Goal: Task Accomplishment & Management: Manage account settings

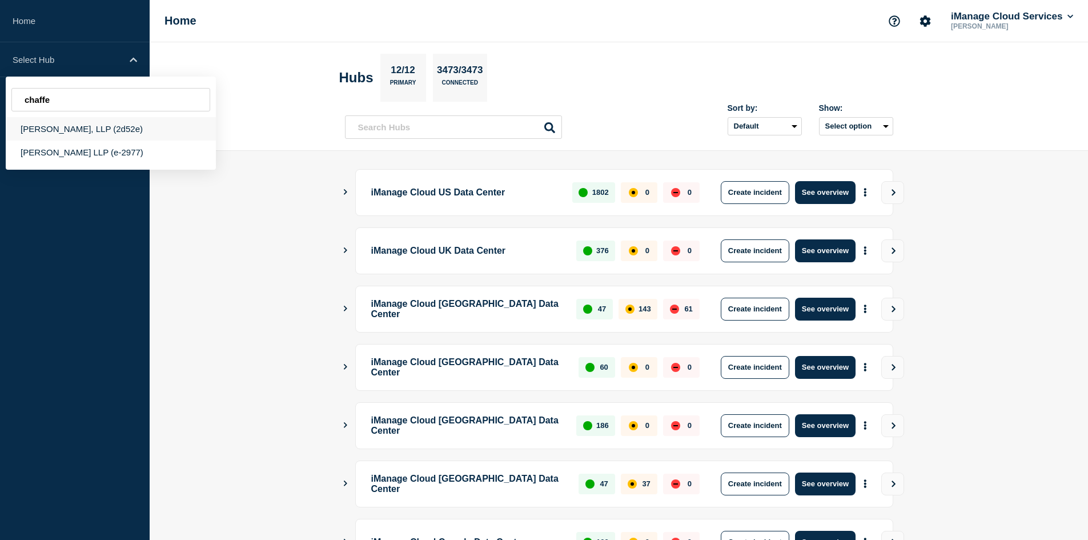
click at [89, 134] on div "Chaffe McCall, LLP (2d52e)" at bounding box center [111, 128] width 210 height 23
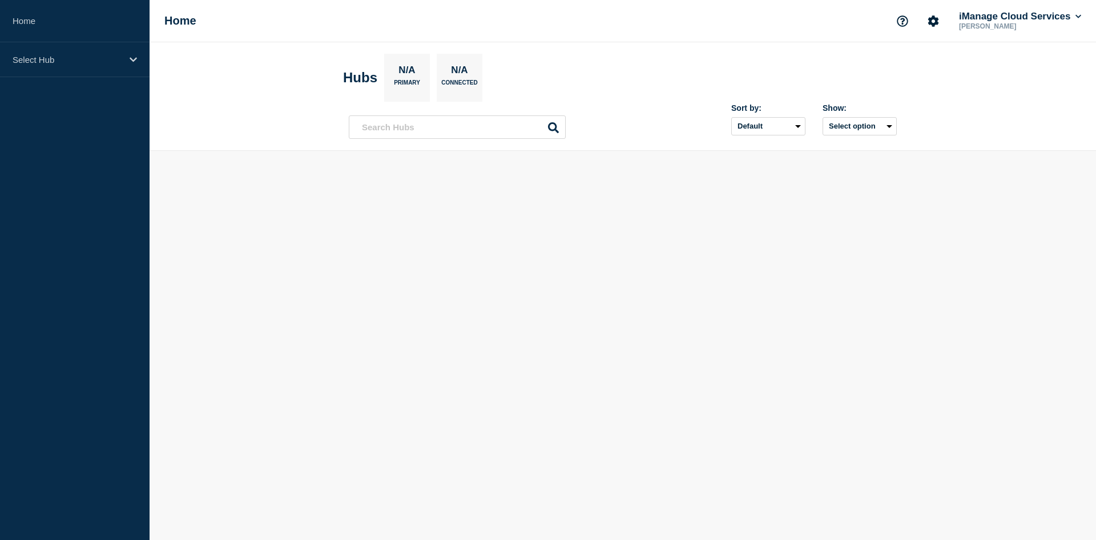
click at [63, 19] on link "Home" at bounding box center [75, 21] width 150 height 42
click at [65, 61] on p "Select Hub" at bounding box center [68, 60] width 110 height 10
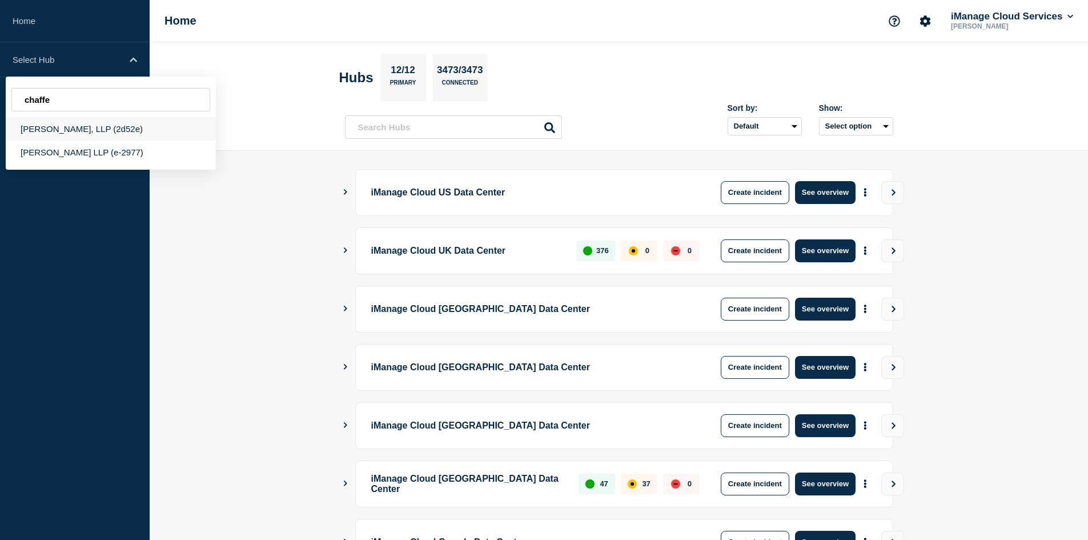
type input "chaffe"
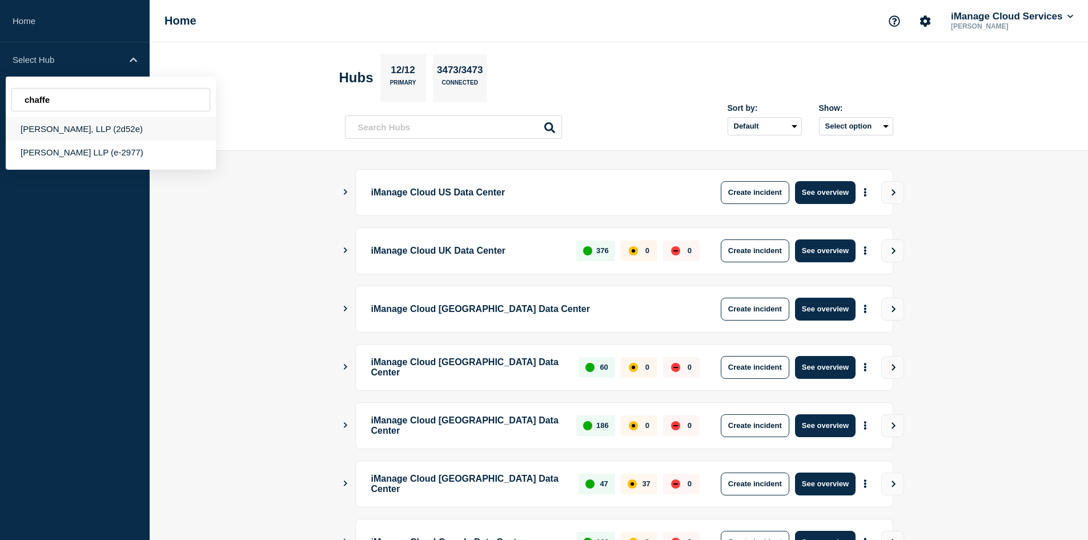
click at [141, 134] on div "[PERSON_NAME], LLP (2d52e)" at bounding box center [111, 128] width 210 height 23
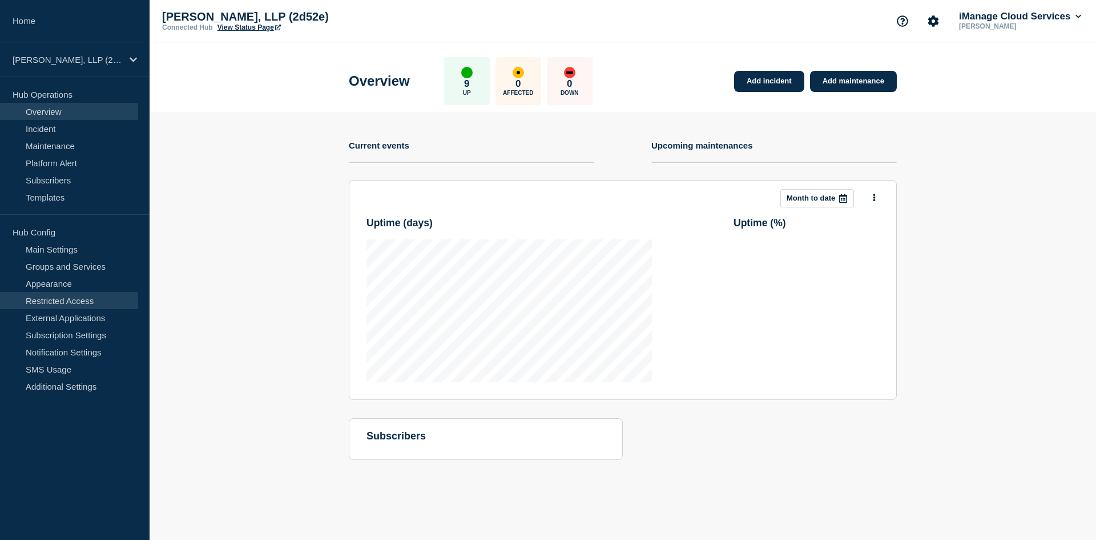
click at [89, 300] on link "Restricted Access" at bounding box center [69, 300] width 138 height 17
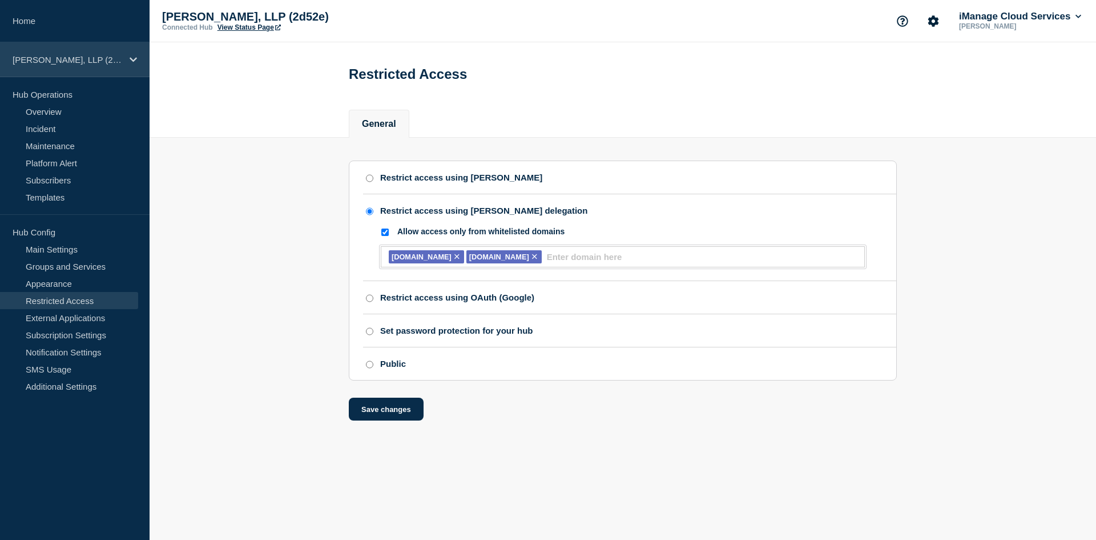
click at [89, 64] on p "[PERSON_NAME], LLP (2d52e)" at bounding box center [68, 60] width 110 height 10
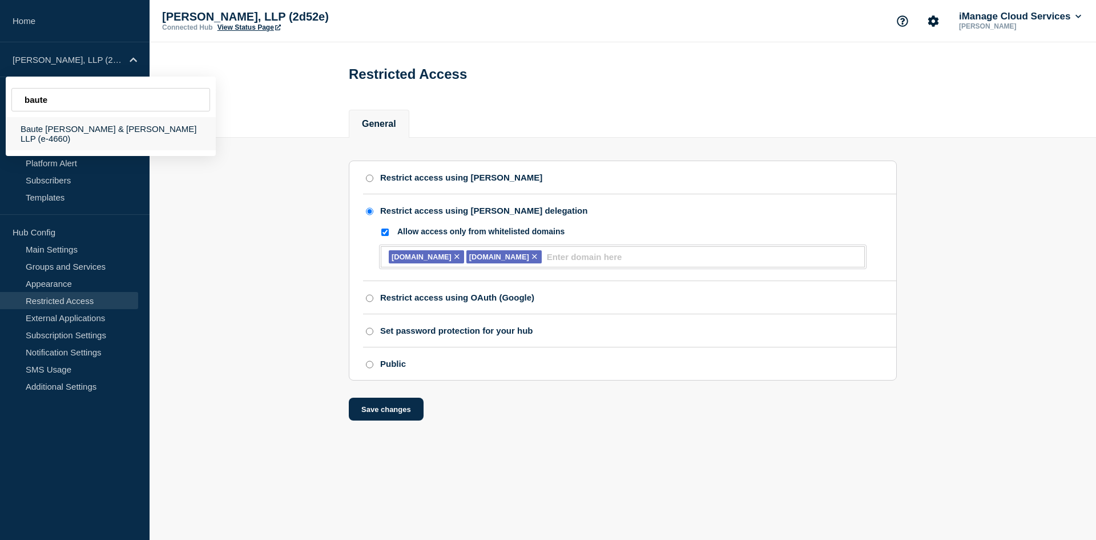
type input "baute"
click at [84, 134] on div "Baute [PERSON_NAME] & [PERSON_NAME] LLP (e-4660)" at bounding box center [111, 133] width 210 height 33
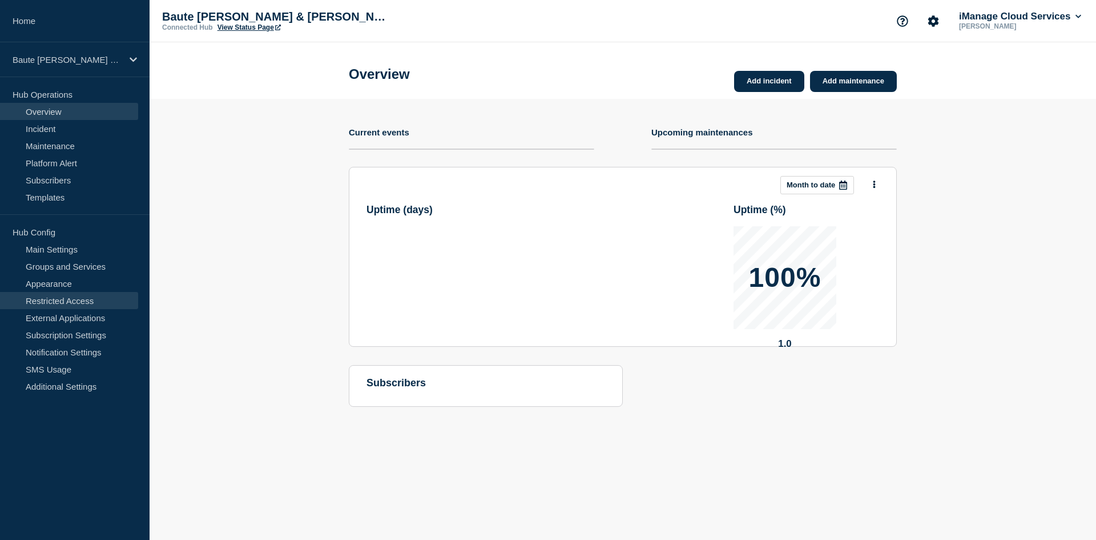
click at [71, 300] on link "Restricted Access" at bounding box center [69, 300] width 138 height 17
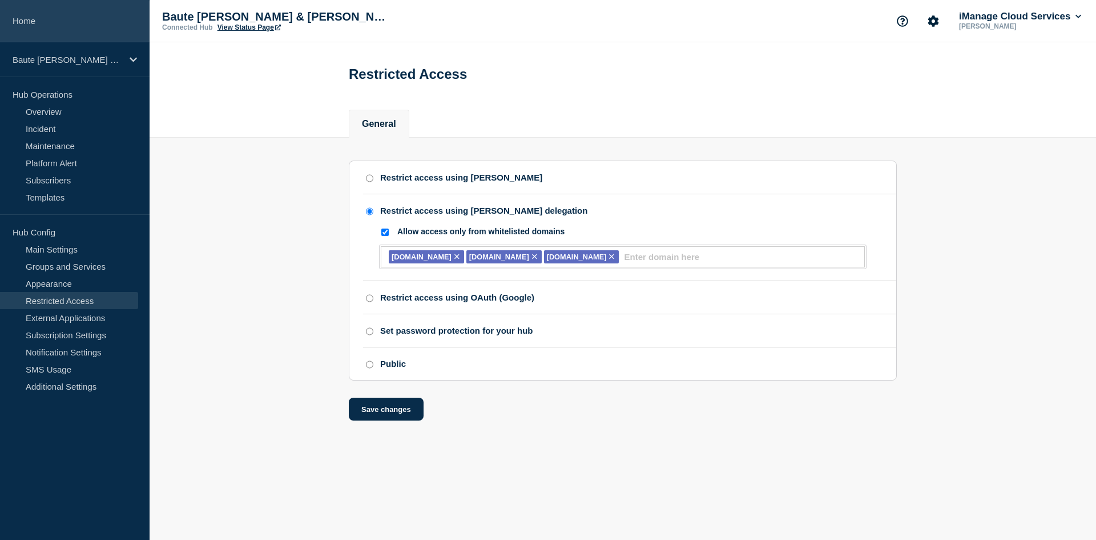
click at [65, 32] on link "Home" at bounding box center [75, 21] width 150 height 42
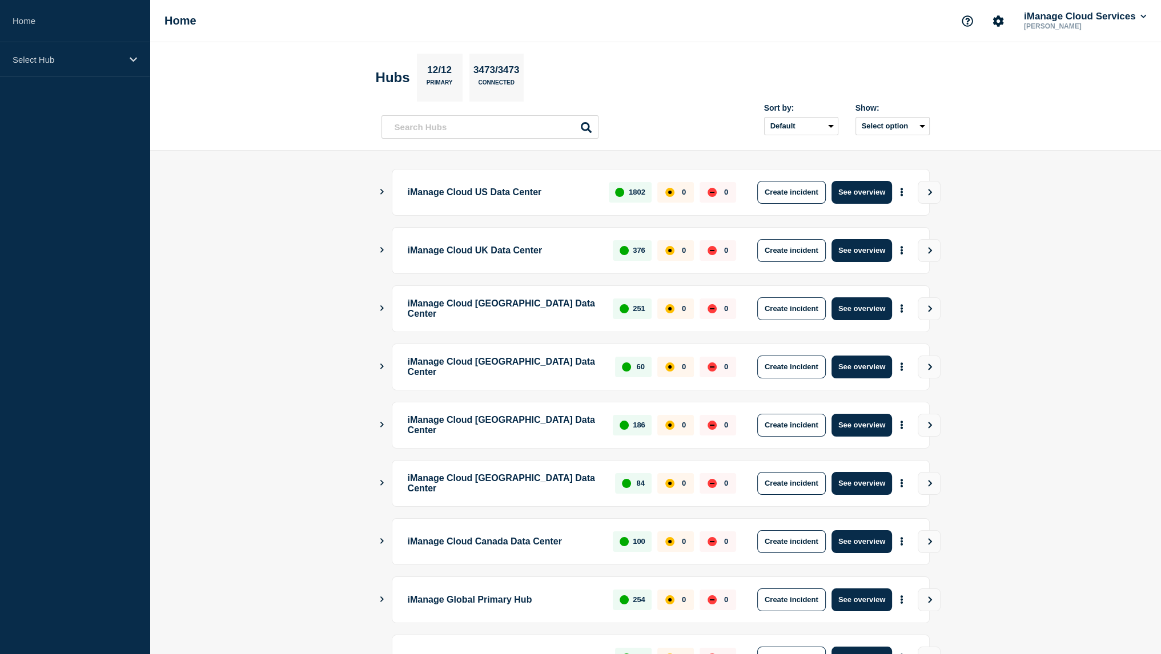
scroll to position [152, 0]
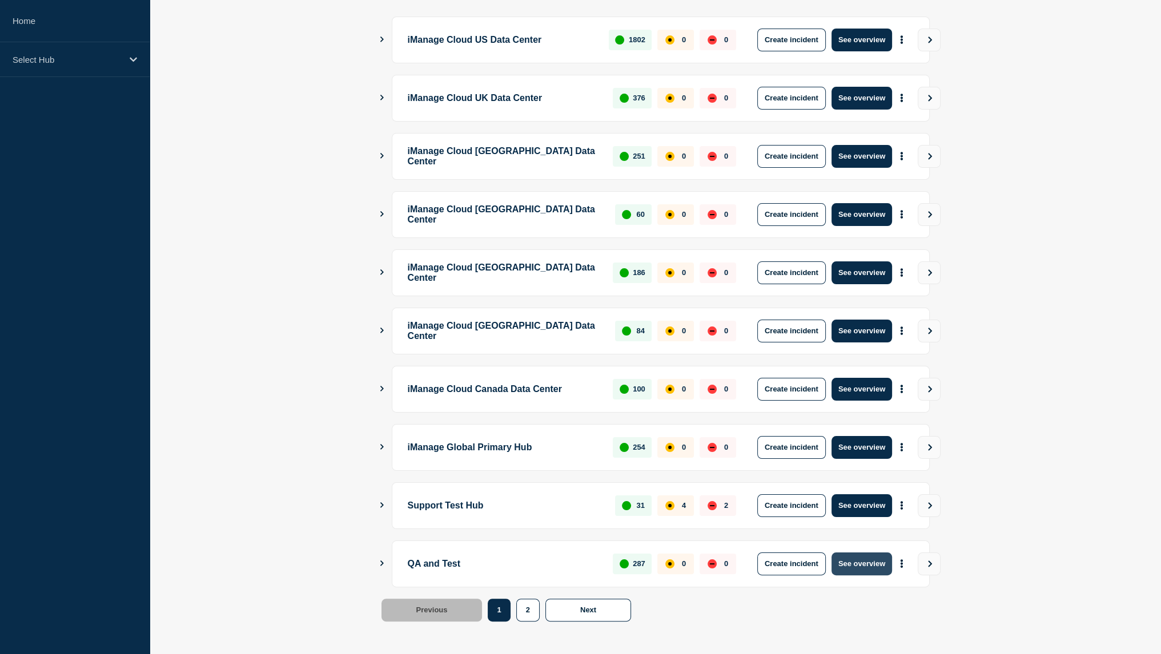
click at [855, 556] on button "See overview" at bounding box center [861, 564] width 61 height 23
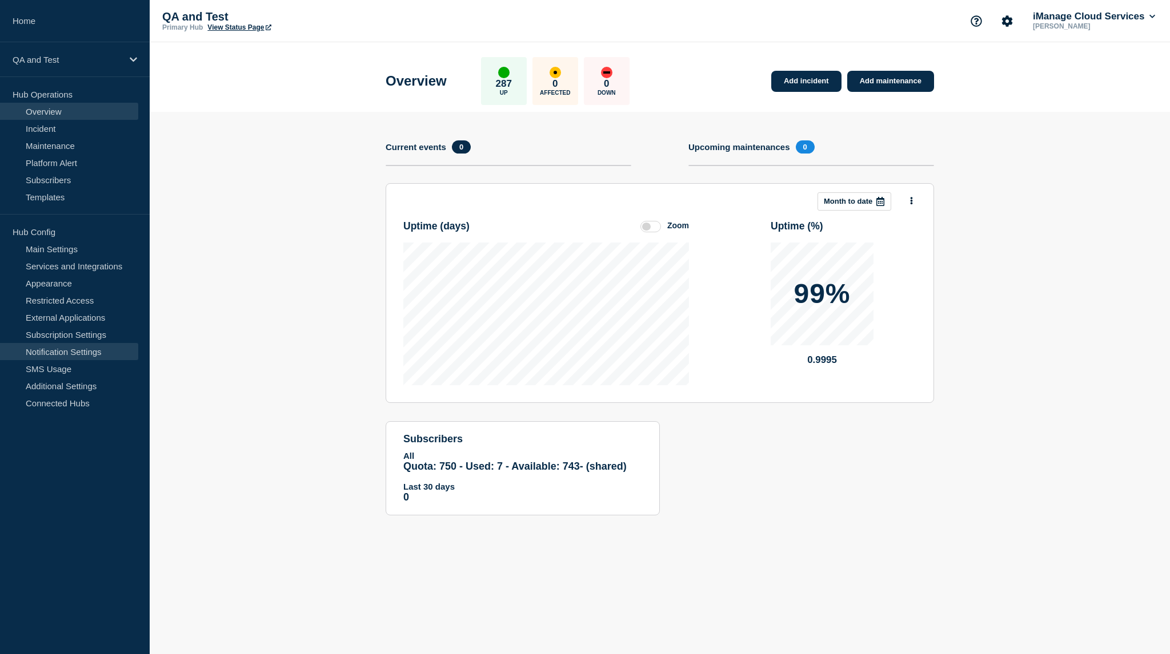
click at [67, 346] on link "Notification Settings" at bounding box center [69, 351] width 138 height 17
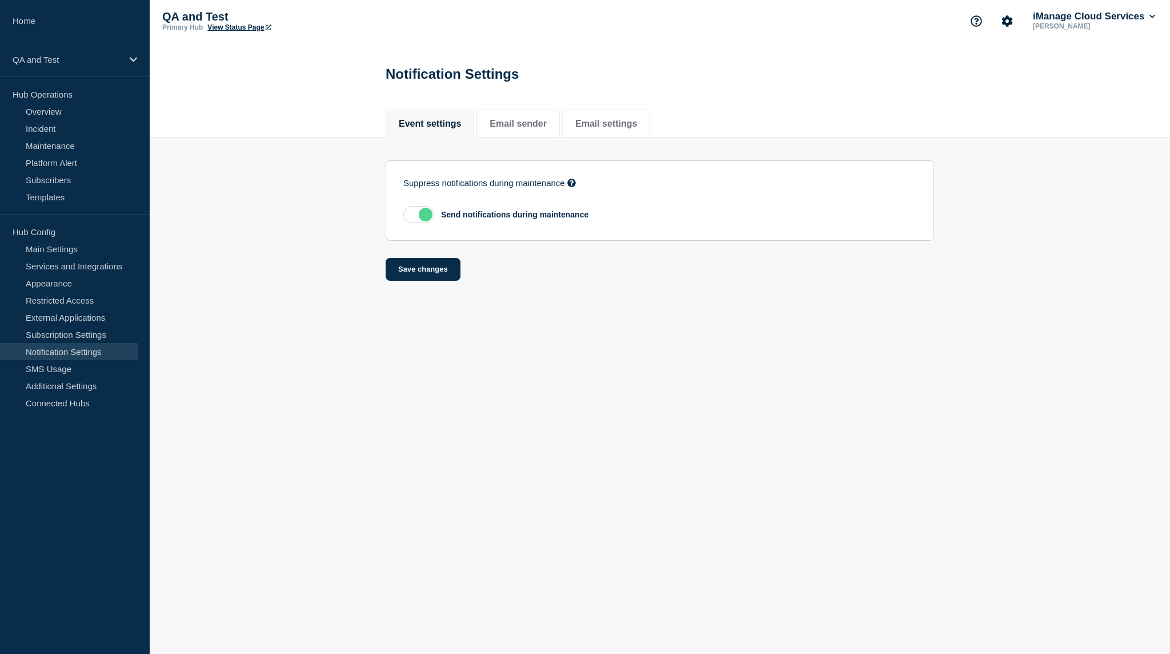
click at [421, 208] on section "Suppress notifications during maintenance If enabled, events created by Webhook…" at bounding box center [659, 200] width 548 height 81
click at [425, 216] on label at bounding box center [418, 214] width 31 height 17
click at [0, 0] on input "checkbox" at bounding box center [0, 0] width 0 height 0
click at [425, 216] on label at bounding box center [418, 214] width 31 height 17
click at [0, 0] on input "checkbox" at bounding box center [0, 0] width 0 height 0
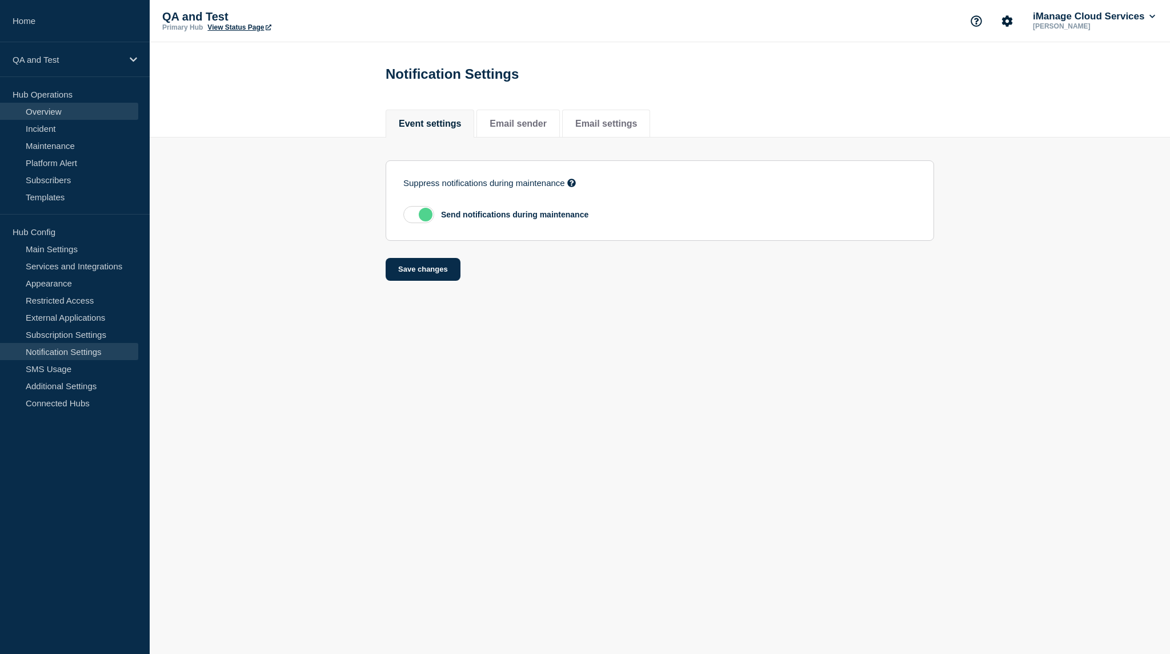
click at [81, 113] on link "Overview" at bounding box center [69, 111] width 138 height 17
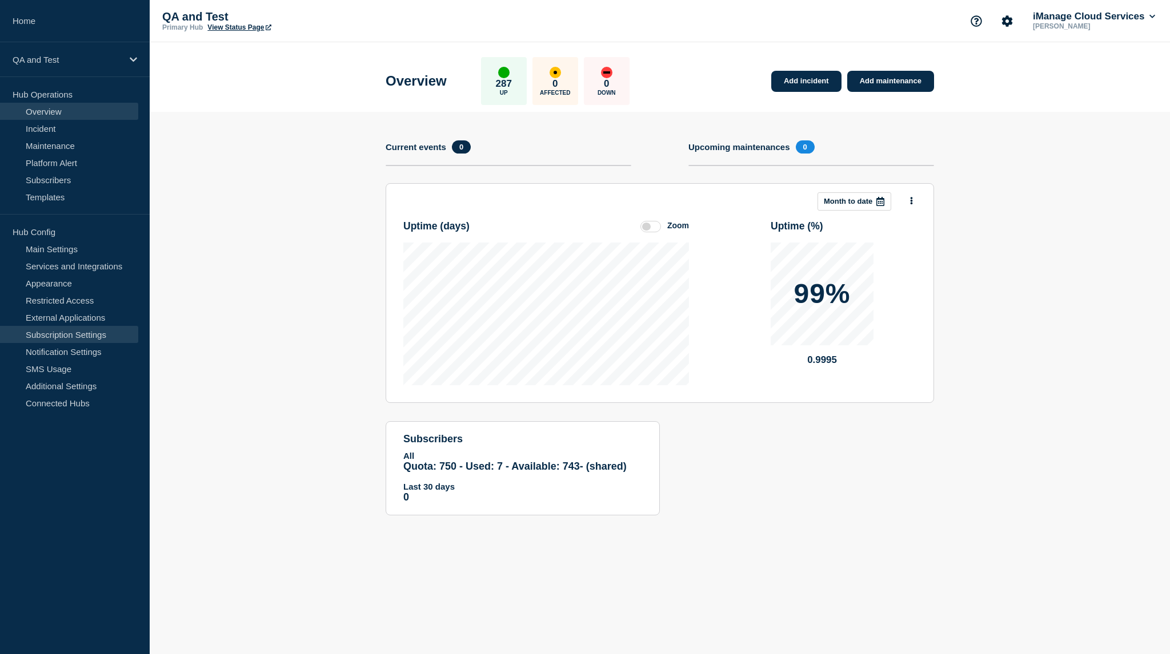
click at [82, 336] on link "Subscription Settings" at bounding box center [69, 334] width 138 height 17
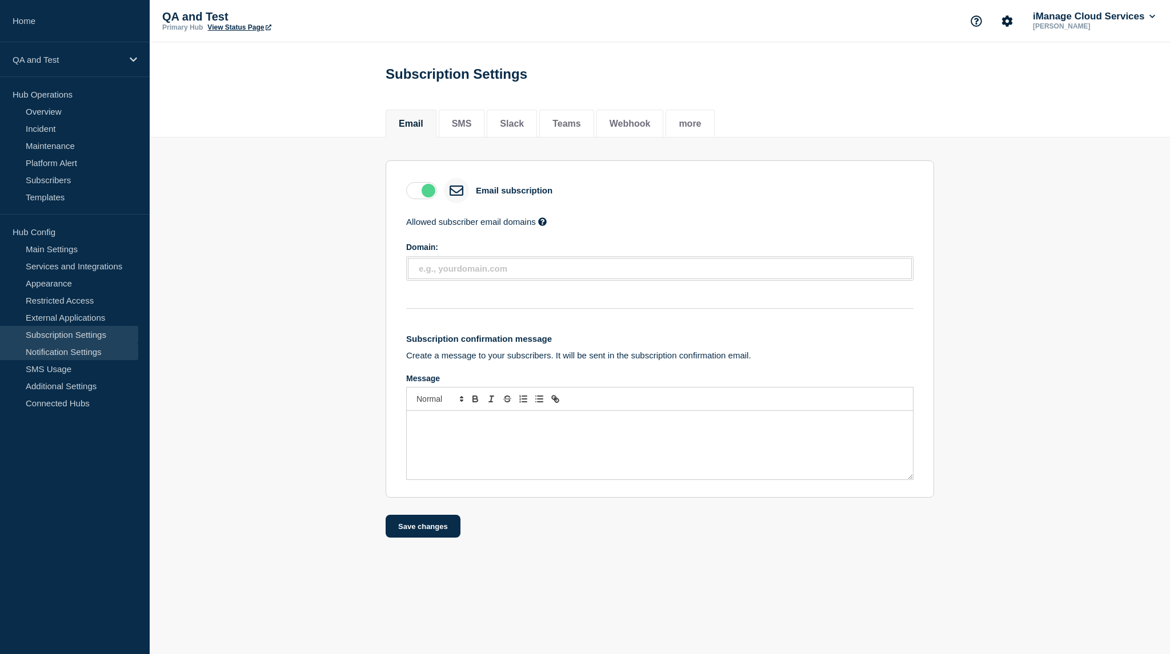
click at [66, 352] on link "Notification Settings" at bounding box center [69, 351] width 138 height 17
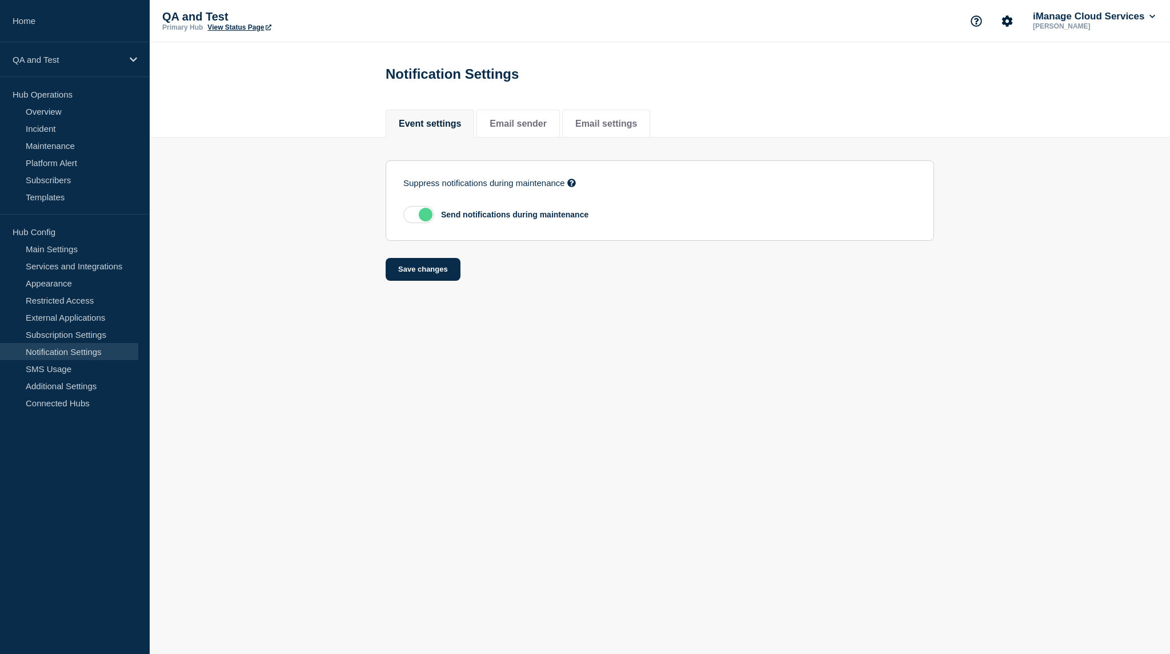
click at [413, 213] on label at bounding box center [418, 214] width 31 height 17
click at [0, 0] on input "checkbox" at bounding box center [0, 0] width 0 height 0
click at [419, 222] on label at bounding box center [418, 214] width 31 height 17
click at [0, 0] on input "checkbox" at bounding box center [0, 0] width 0 height 0
click at [64, 146] on link "Maintenance" at bounding box center [69, 145] width 138 height 17
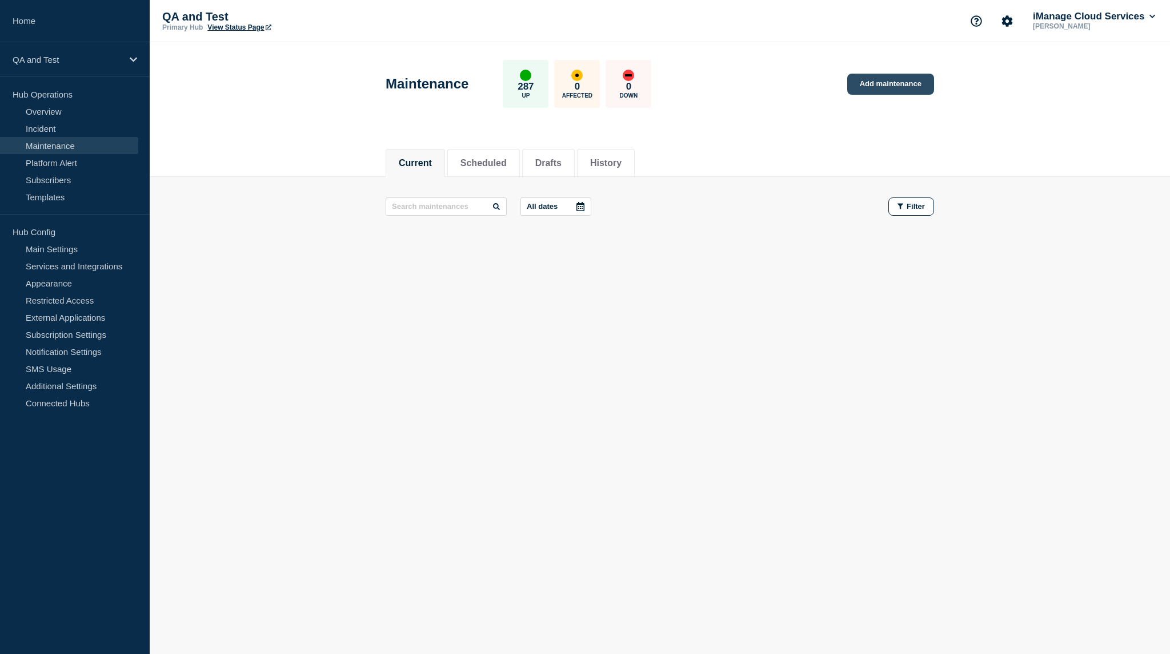
click at [917, 86] on link "Add maintenance" at bounding box center [890, 84] width 87 height 21
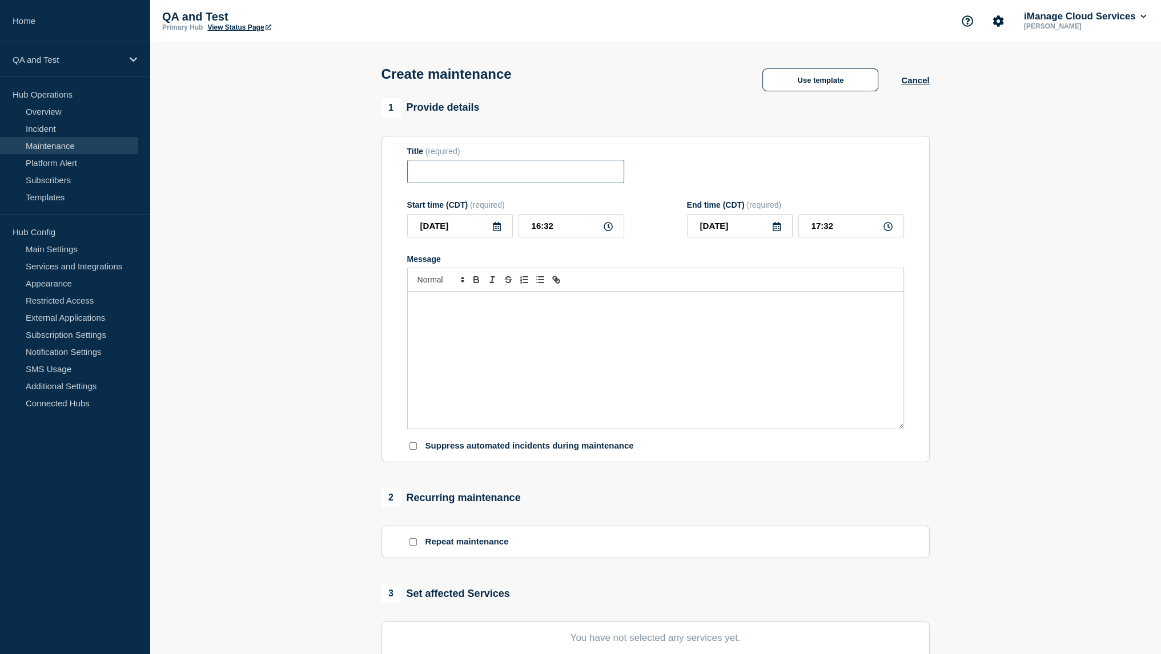
click at [551, 173] on input "Title" at bounding box center [515, 171] width 217 height 23
type input "Test 5"
click at [566, 315] on div "Message" at bounding box center [656, 360] width 496 height 137
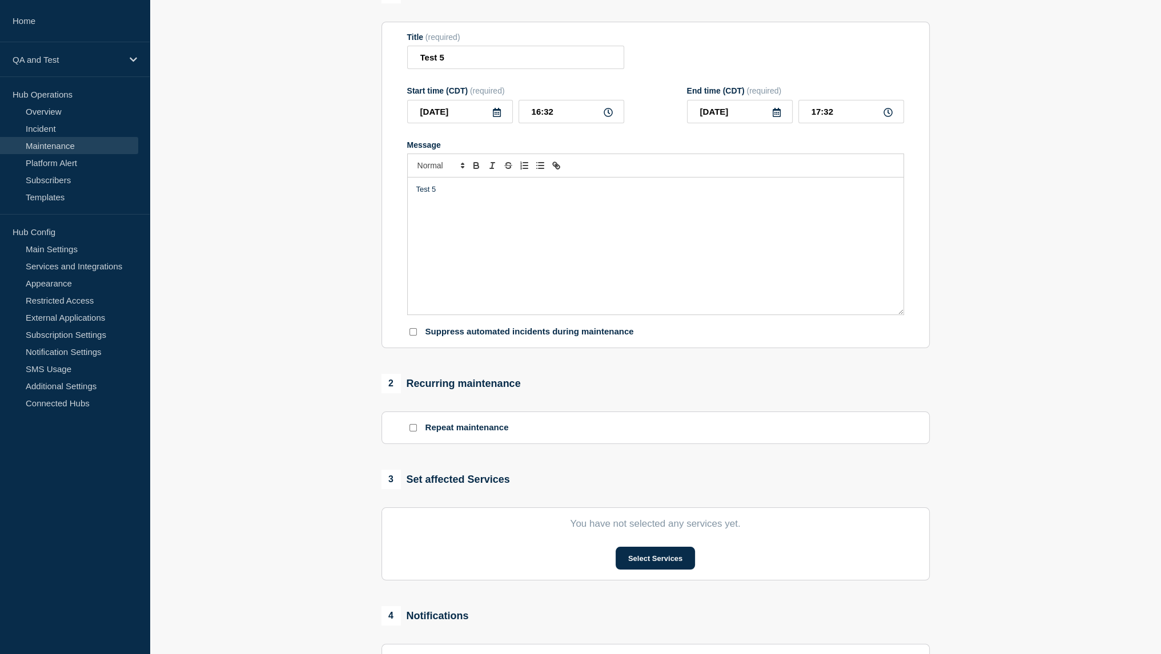
scroll to position [199, 0]
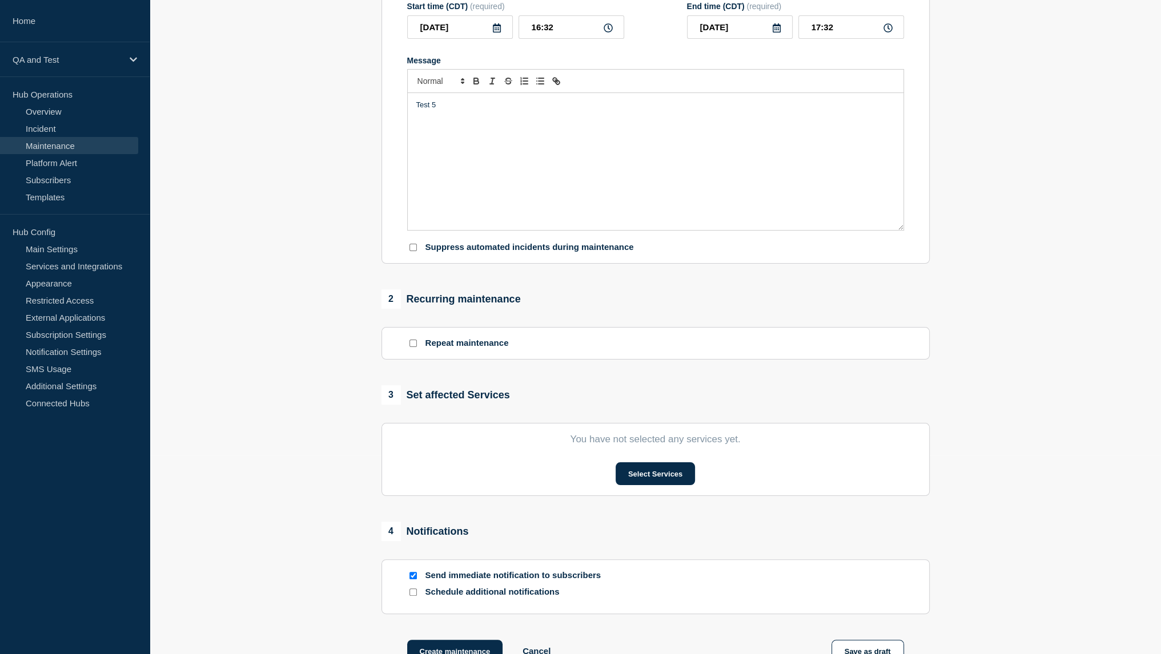
click at [418, 253] on div "Suppress automated incidents during maintenance" at bounding box center [655, 247] width 497 height 11
click at [413, 251] on input "Suppress automated incidents during maintenance" at bounding box center [412, 247] width 7 height 7
checkbox input "true"
click at [653, 485] on button "Select Services" at bounding box center [655, 474] width 79 height 23
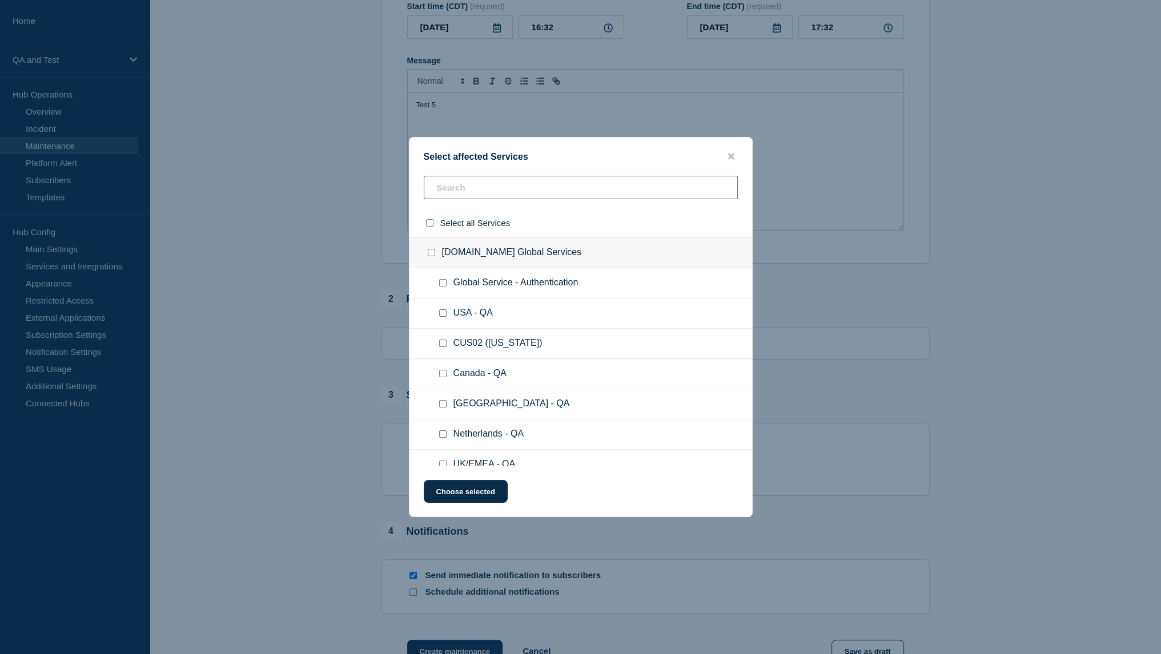
click at [468, 197] on input "text" at bounding box center [581, 187] width 314 height 23
type input "D1"
click at [441, 284] on input "D1 - QA checkbox" at bounding box center [442, 282] width 7 height 7
checkbox input "true"
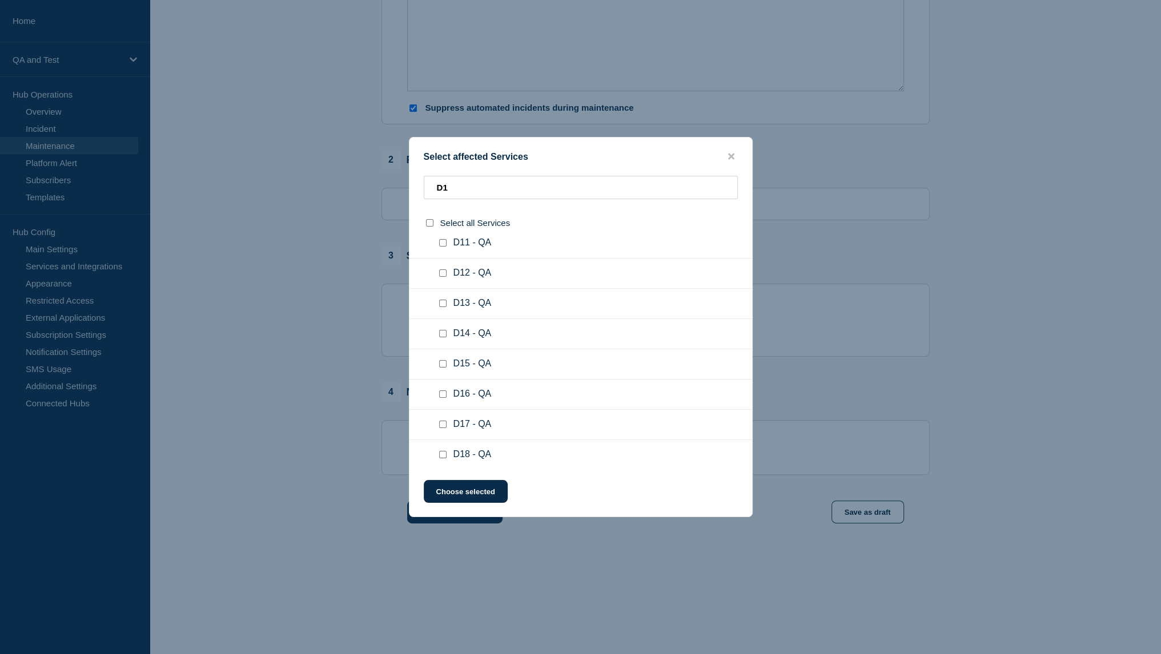
scroll to position [0, 0]
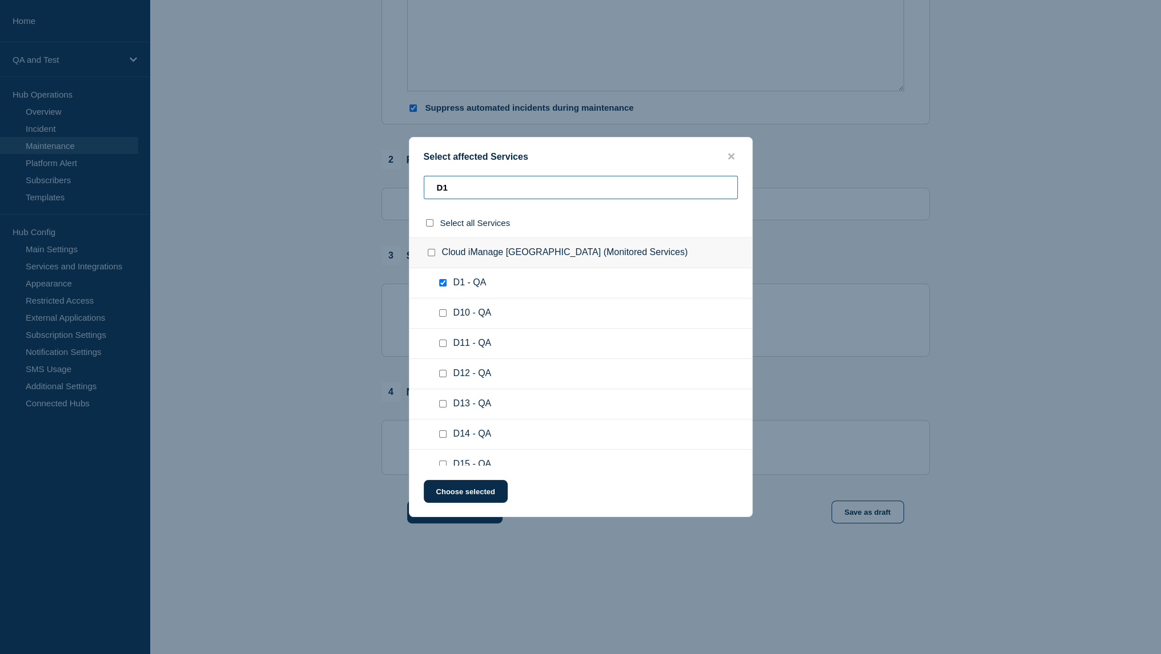
click at [471, 190] on input "D1" at bounding box center [581, 187] width 314 height 23
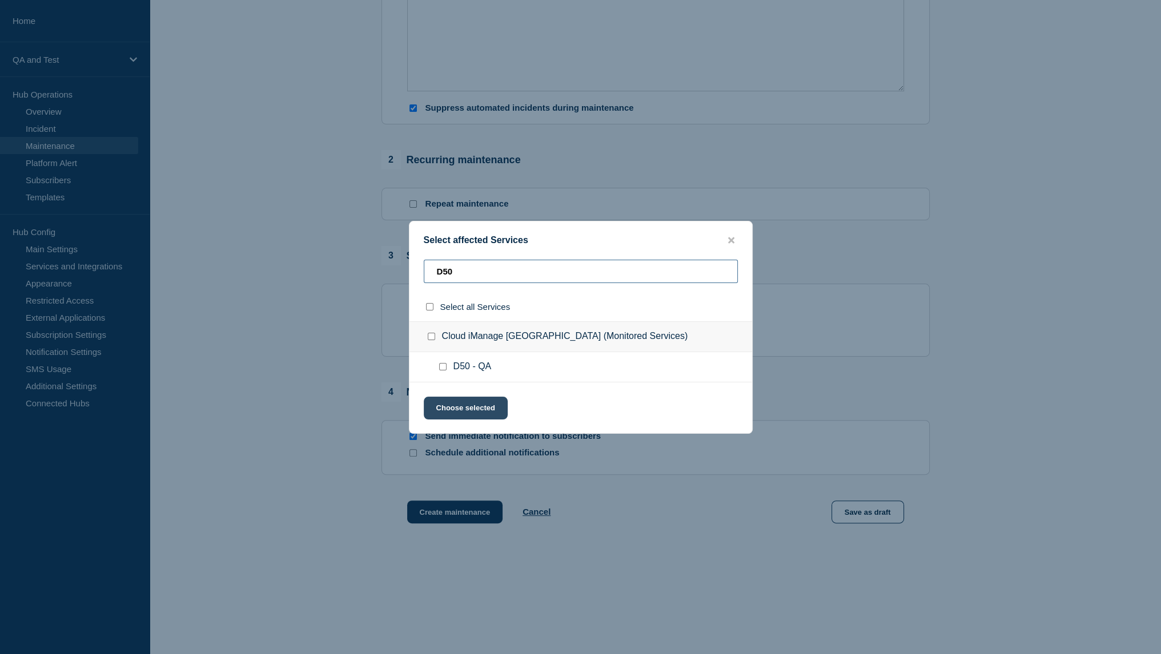
type input "D50"
click at [483, 408] on button "Choose selected" at bounding box center [466, 408] width 84 height 23
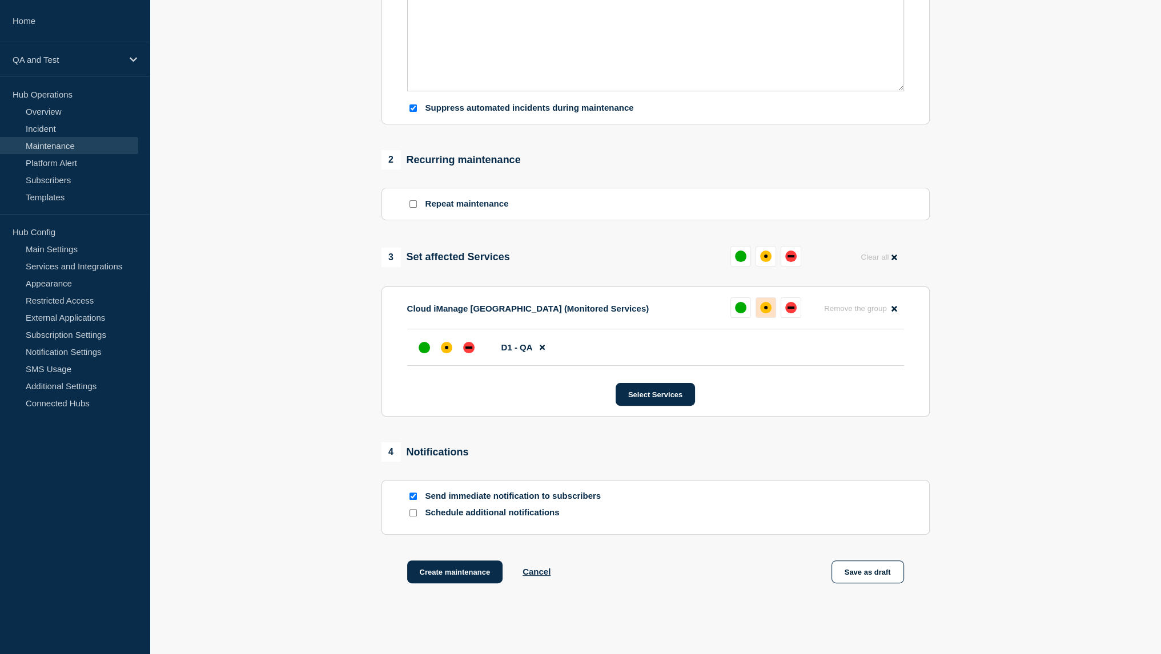
click at [764, 308] on div "affected" at bounding box center [765, 307] width 11 height 11
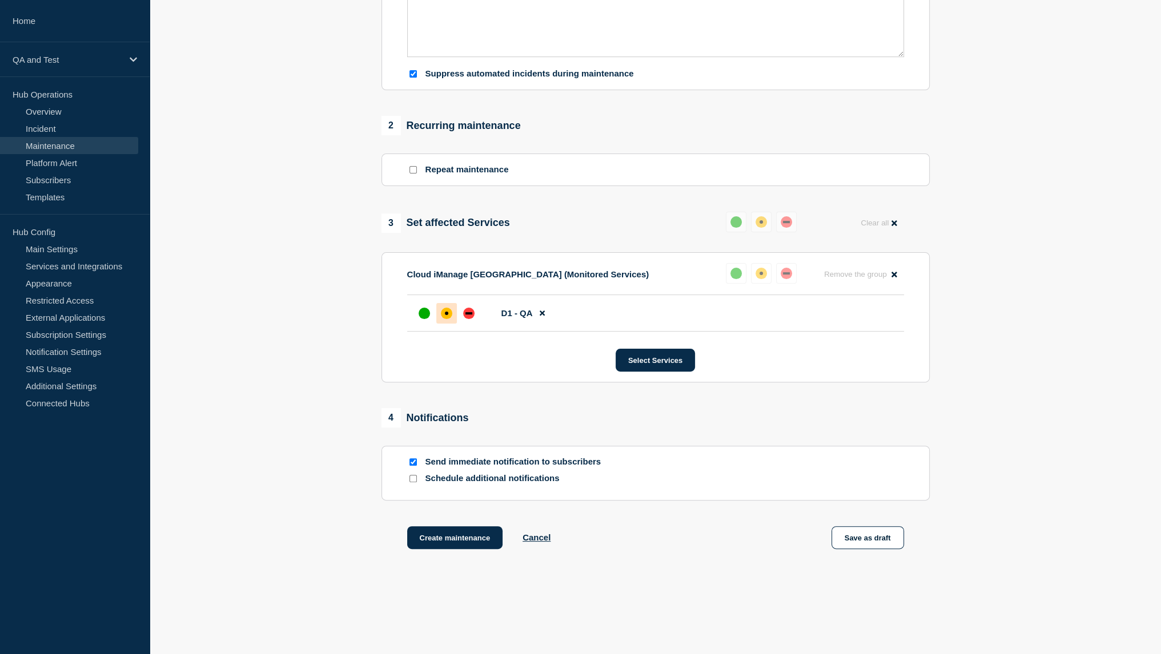
scroll to position [404, 0]
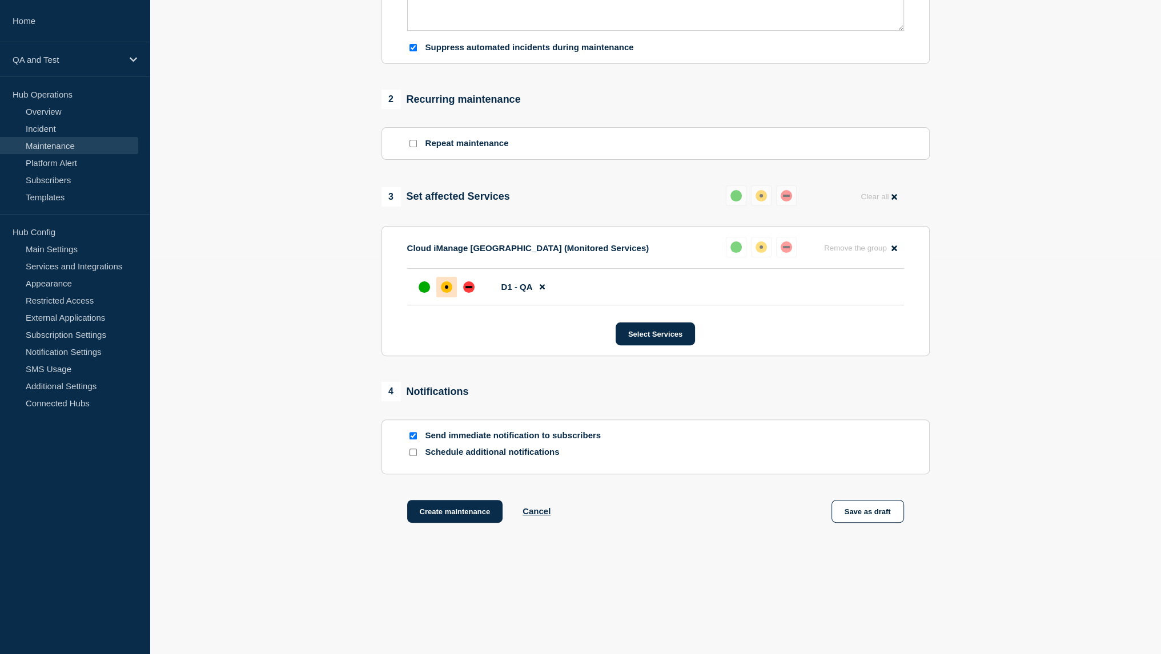
click at [411, 437] on input "Send immediate notification to subscribers" at bounding box center [412, 435] width 7 height 7
checkbox input "false"
click at [456, 512] on button "Create maintenance" at bounding box center [455, 511] width 96 height 23
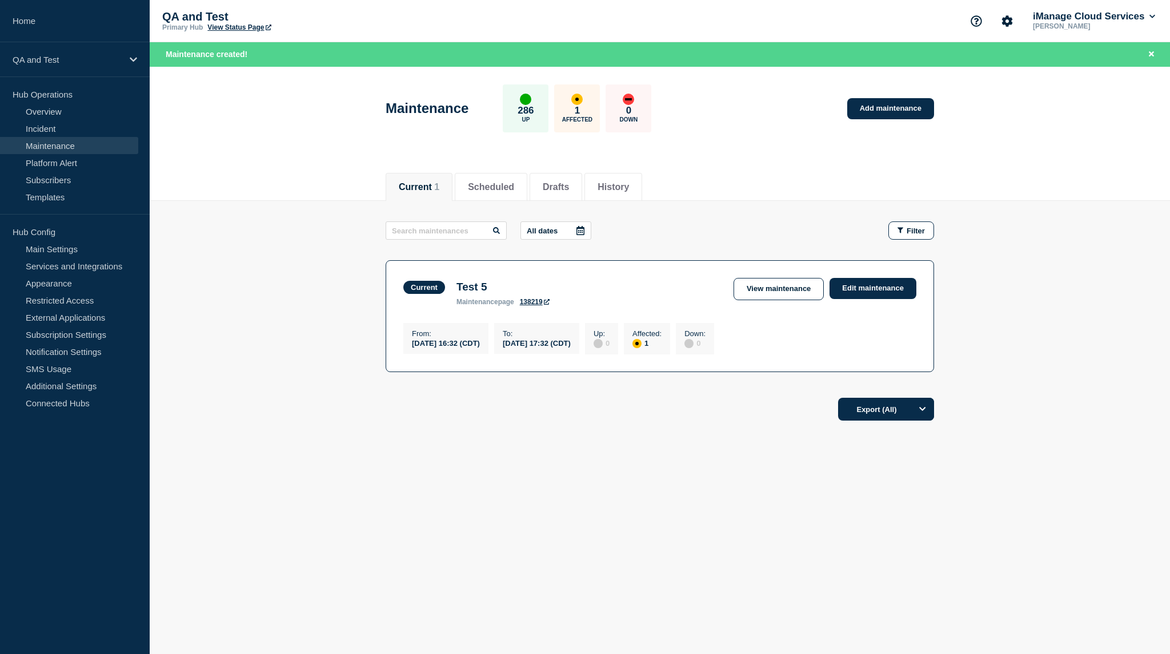
click at [219, 26] on link "View Status Page" at bounding box center [238, 27] width 63 height 8
click at [67, 355] on link "Notification Settings" at bounding box center [69, 351] width 138 height 17
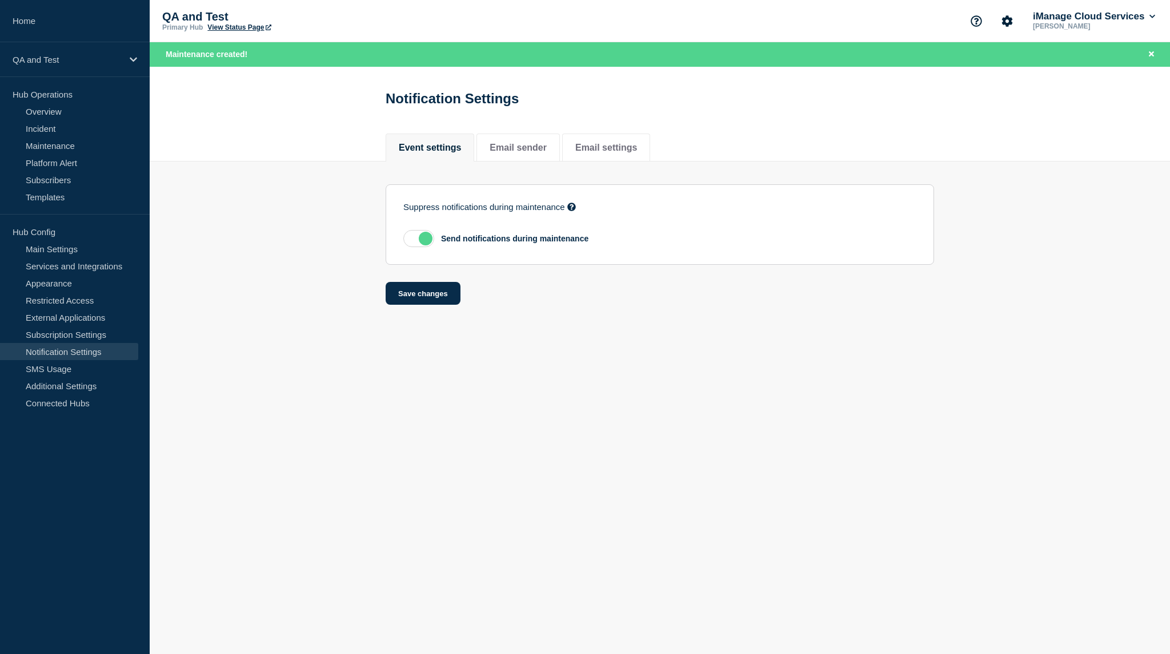
click at [428, 238] on label at bounding box center [418, 238] width 31 height 17
click at [0, 0] on input "checkbox" at bounding box center [0, 0] width 0 height 0
click at [423, 351] on button "Save changes" at bounding box center [422, 350] width 75 height 23
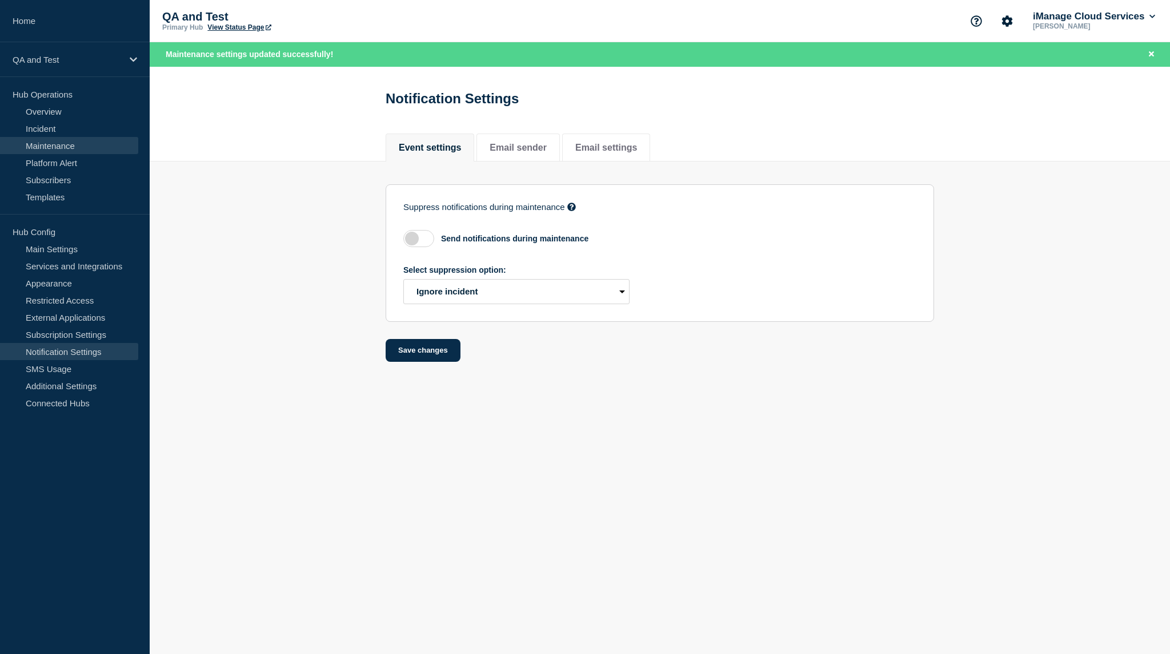
click at [53, 148] on link "Maintenance" at bounding box center [69, 145] width 138 height 17
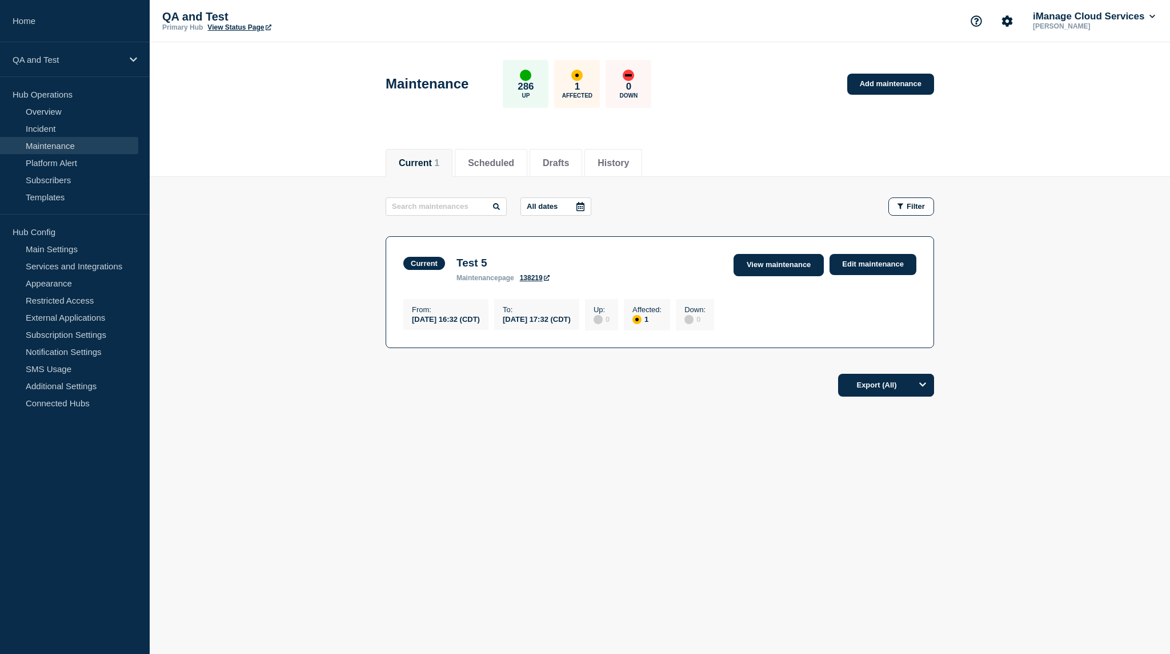
click at [804, 259] on link "View maintenance" at bounding box center [778, 265] width 90 height 22
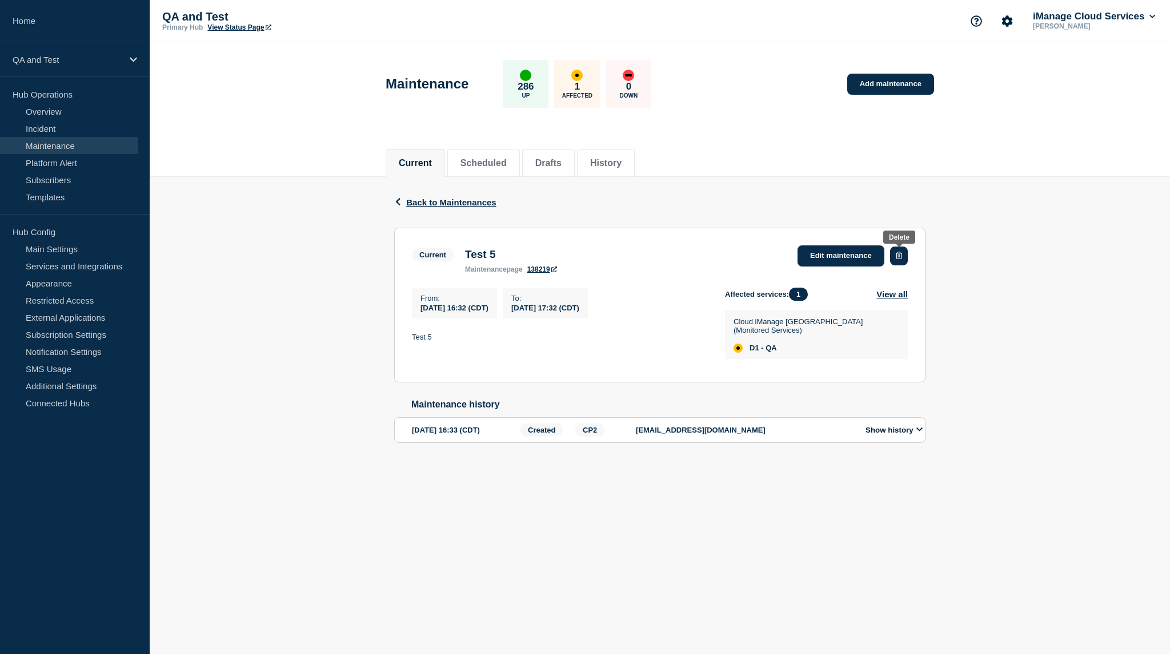
click at [893, 262] on button "button" at bounding box center [899, 256] width 18 height 19
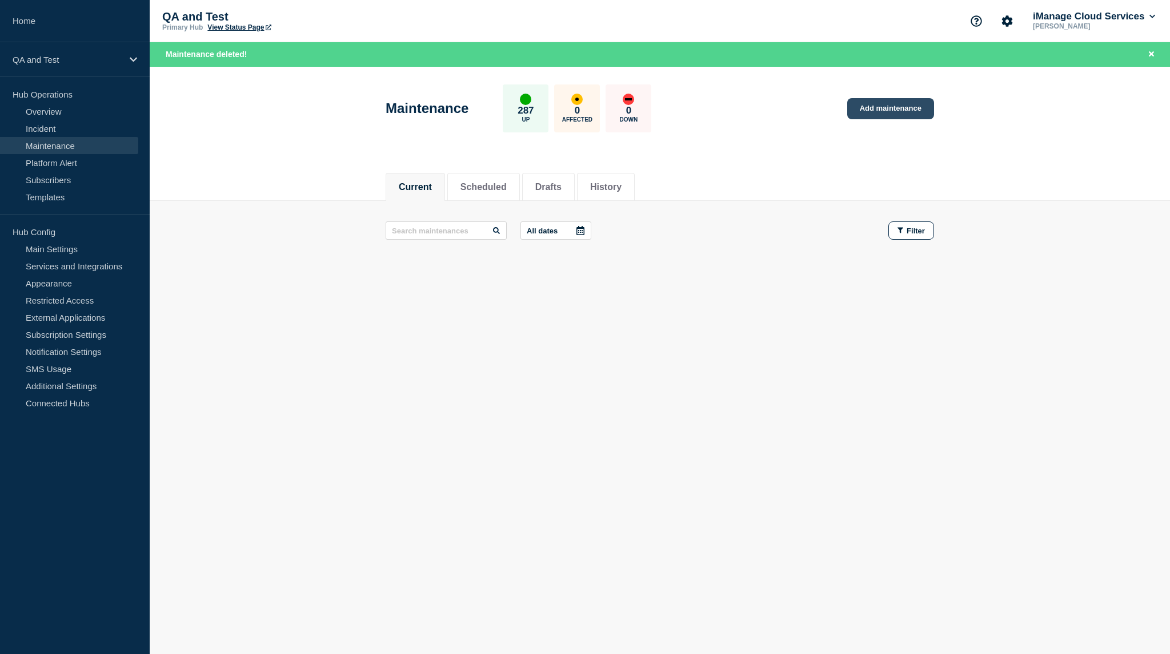
click at [875, 105] on link "Add maintenance" at bounding box center [890, 108] width 87 height 21
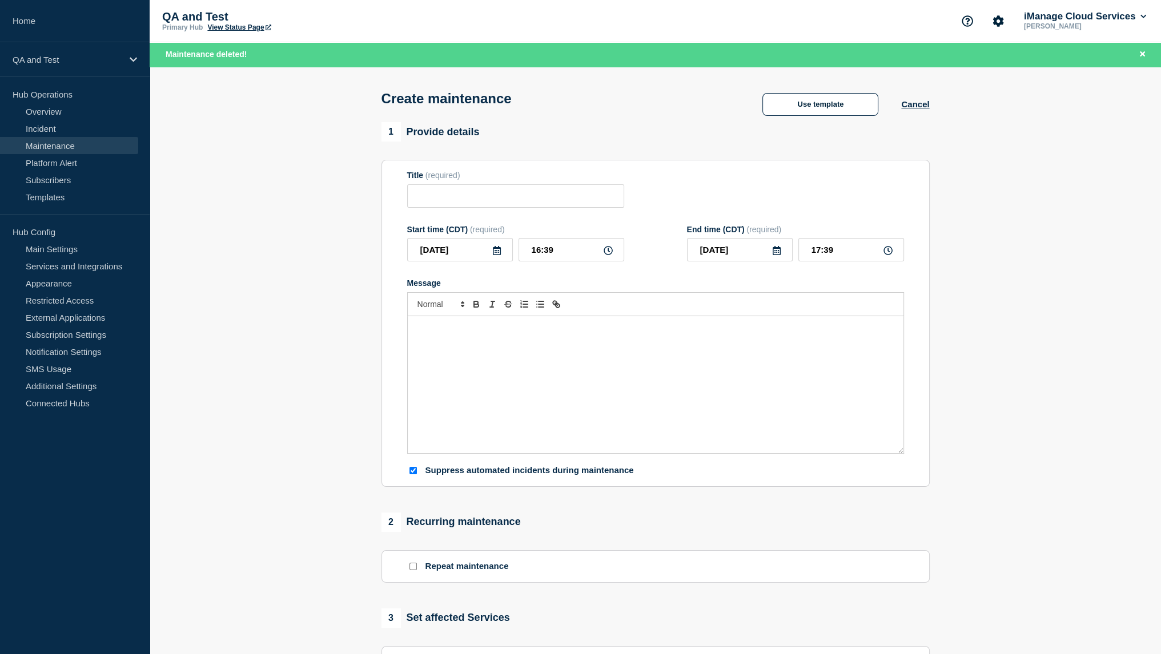
checkbox input "true"
click at [480, 200] on input "Title" at bounding box center [515, 195] width 217 height 23
type input "Test 7"
click at [508, 346] on div "Message" at bounding box center [656, 384] width 496 height 137
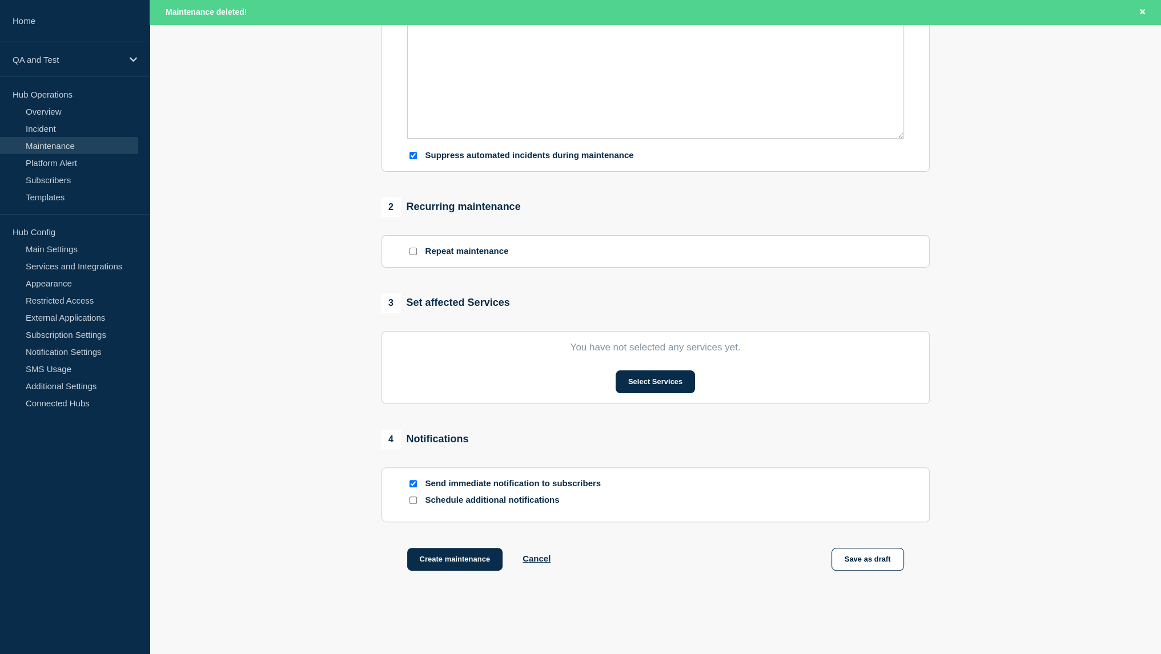
scroll to position [322, 0]
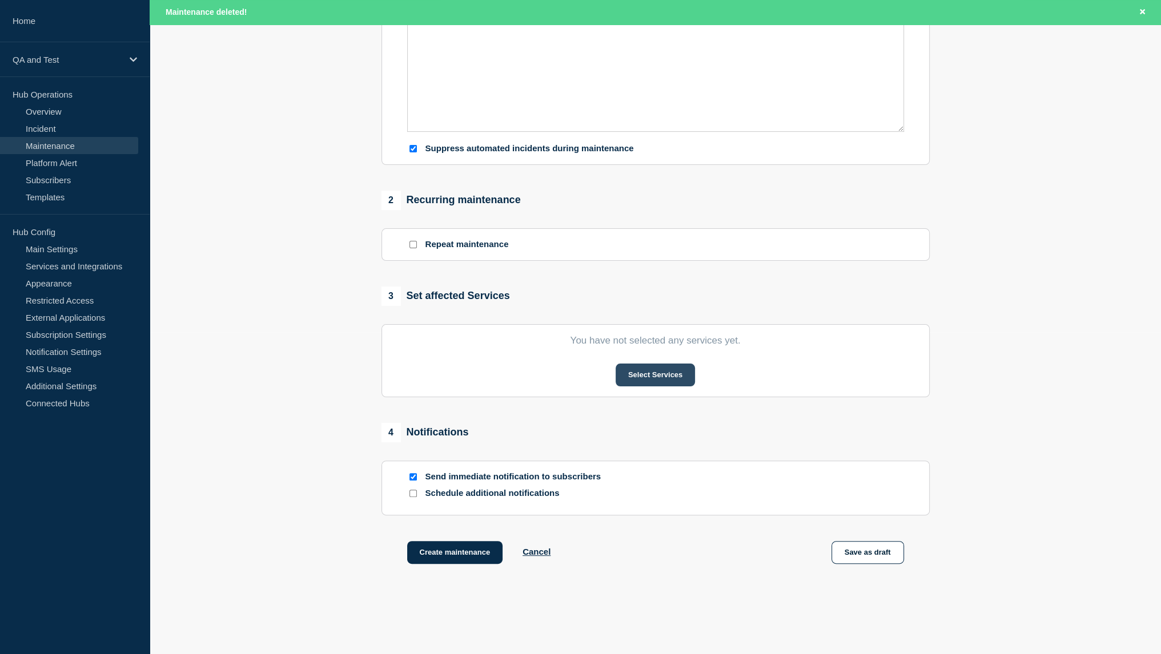
click at [679, 381] on button "Select Services" at bounding box center [655, 375] width 79 height 23
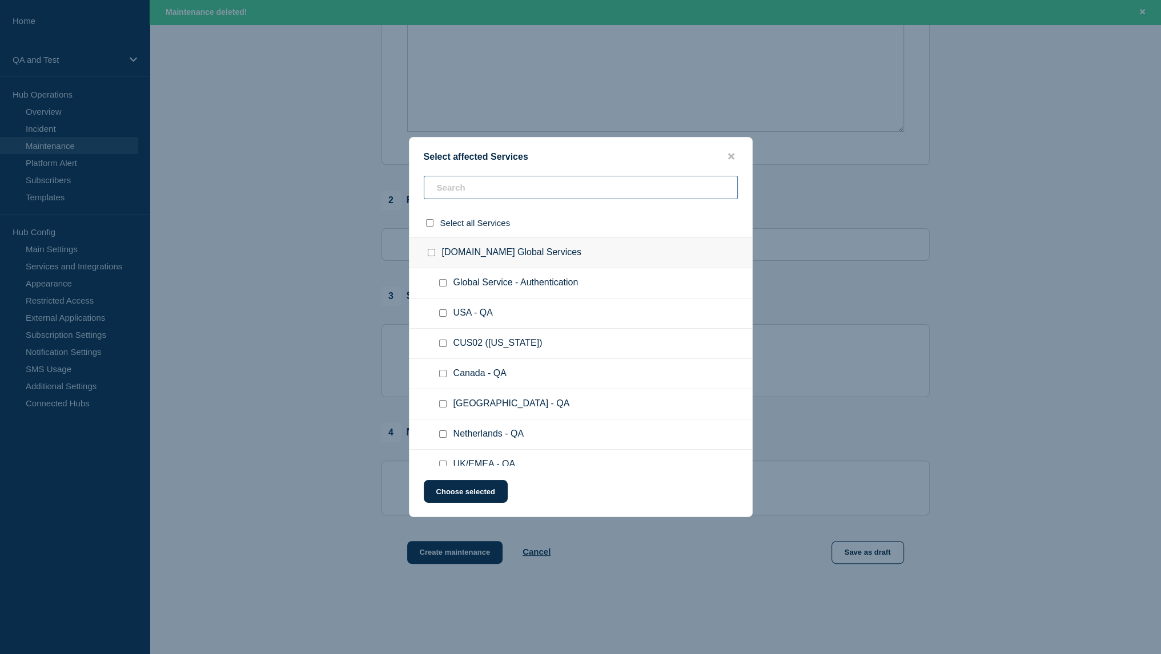
click at [505, 195] on input "text" at bounding box center [581, 187] width 314 height 23
type input "D1"
click at [441, 283] on input "D1 - QA checkbox" at bounding box center [442, 282] width 7 height 7
checkbox input "true"
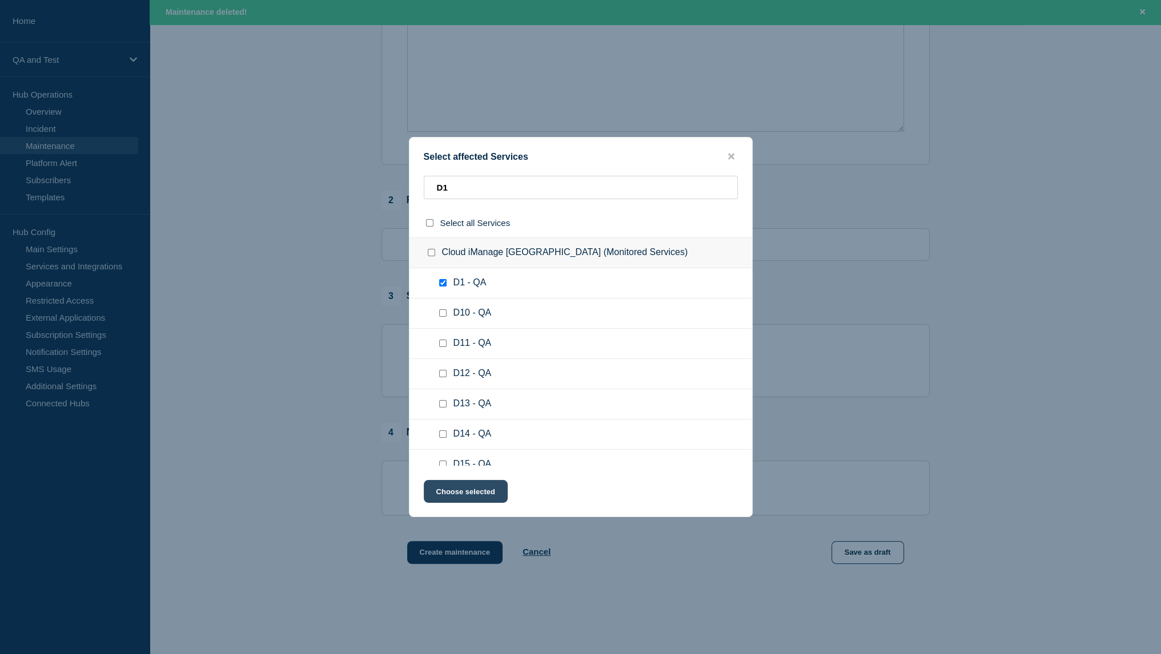
click at [467, 491] on button "Choose selected" at bounding box center [466, 491] width 84 height 23
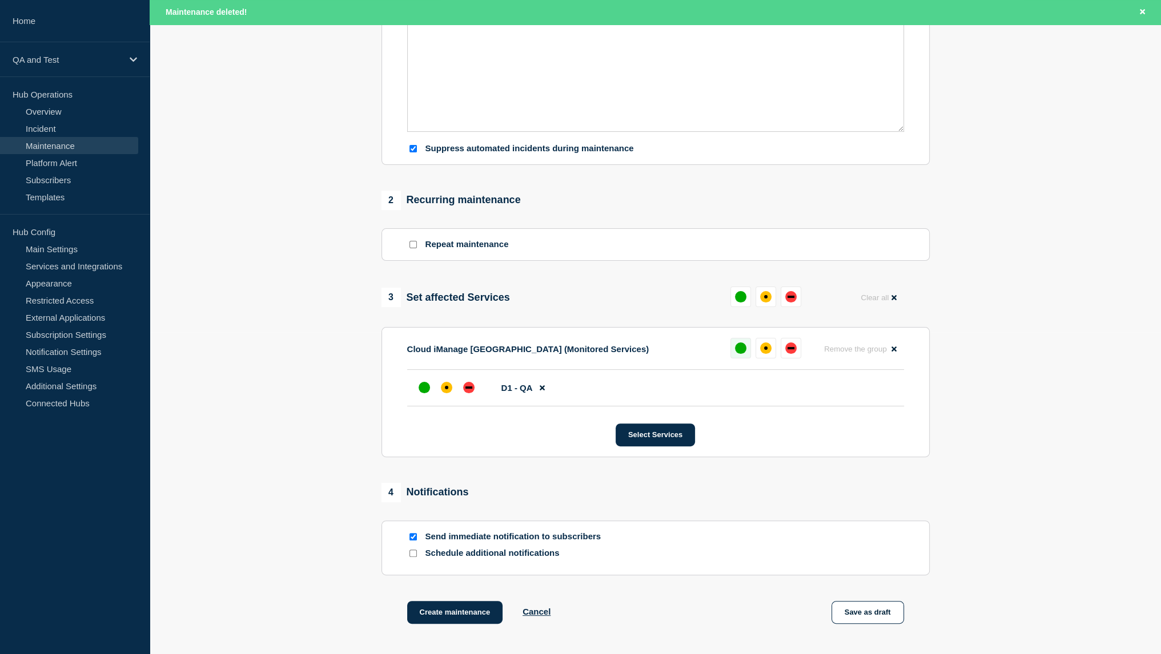
click at [746, 354] on button at bounding box center [740, 348] width 21 height 21
click at [640, 441] on button "Select Services" at bounding box center [655, 435] width 79 height 23
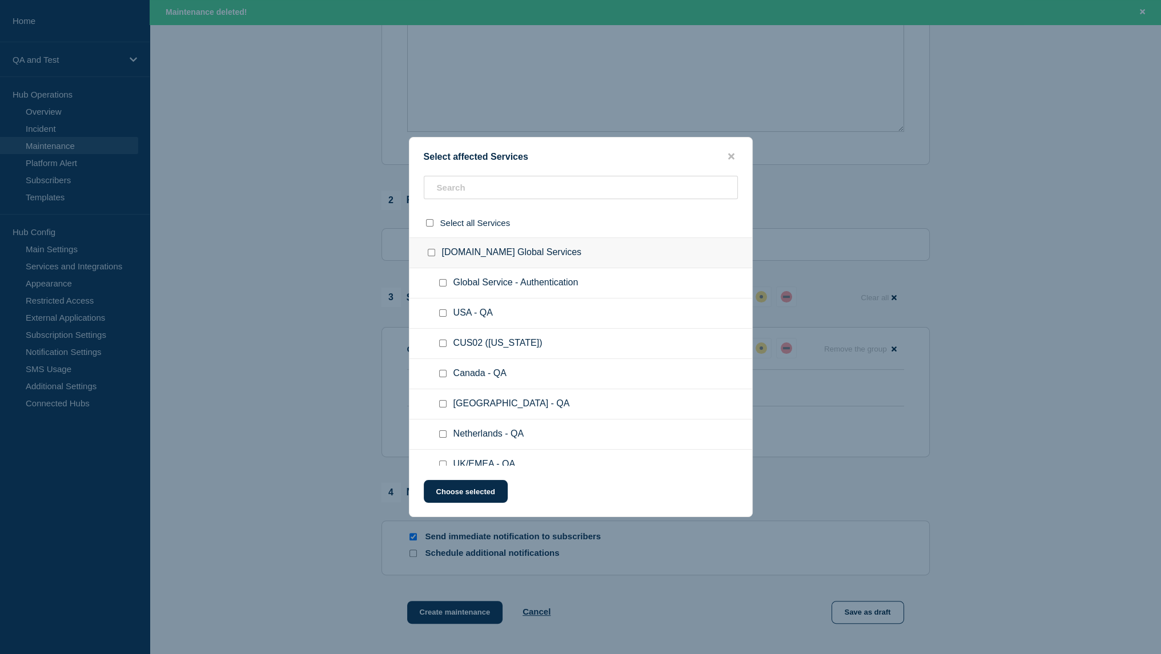
click at [728, 160] on button "close button" at bounding box center [731, 156] width 13 height 11
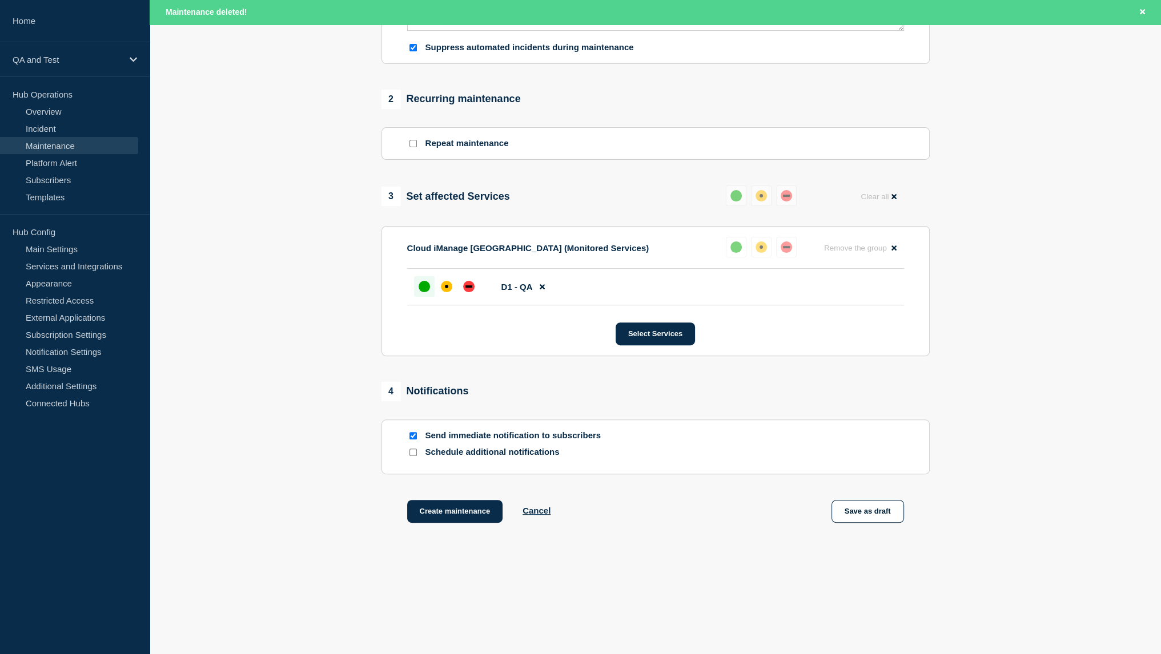
scroll to position [424, 0]
click at [447, 513] on button "Create maintenance" at bounding box center [455, 511] width 96 height 23
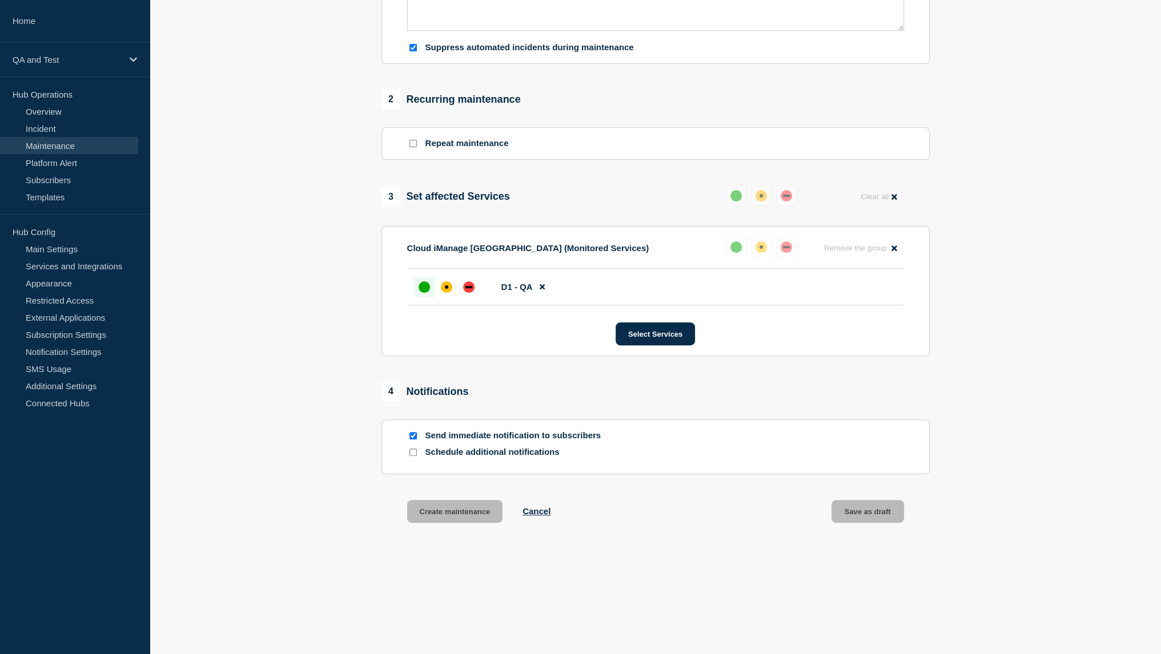
scroll to position [400, 0]
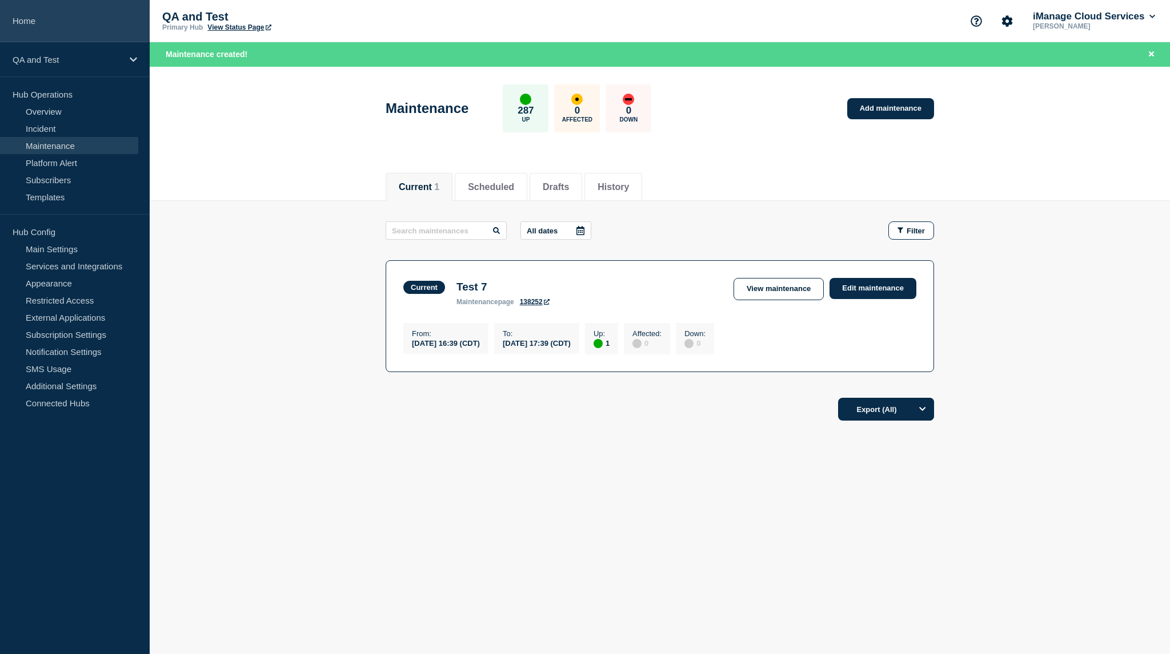
click at [69, 17] on link "Home" at bounding box center [75, 21] width 150 height 42
